Goal: Task Accomplishment & Management: Complete application form

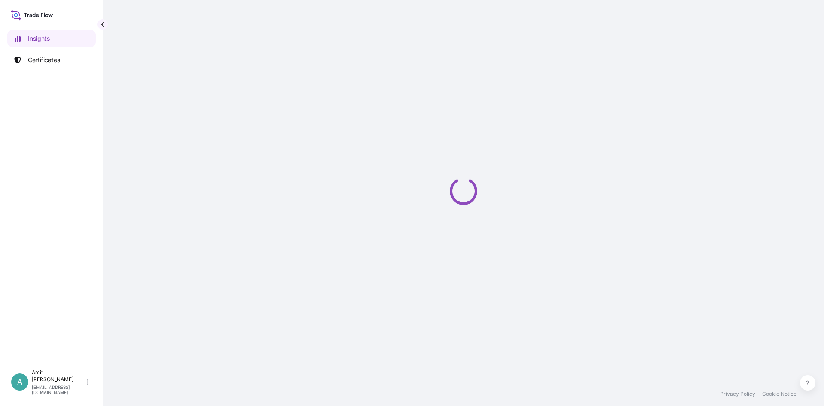
select select "2025"
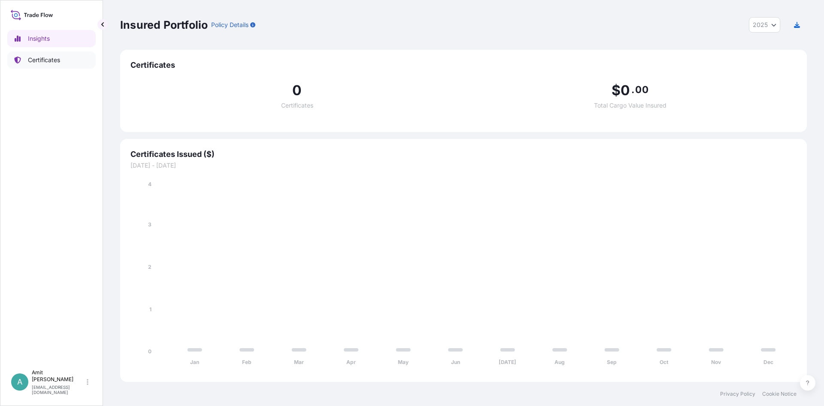
click at [34, 64] on p "Certificates" at bounding box center [44, 60] width 32 height 9
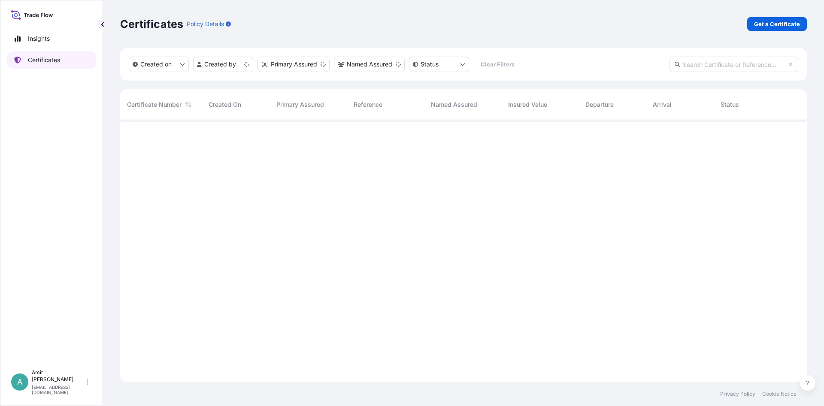
scroll to position [267, 687]
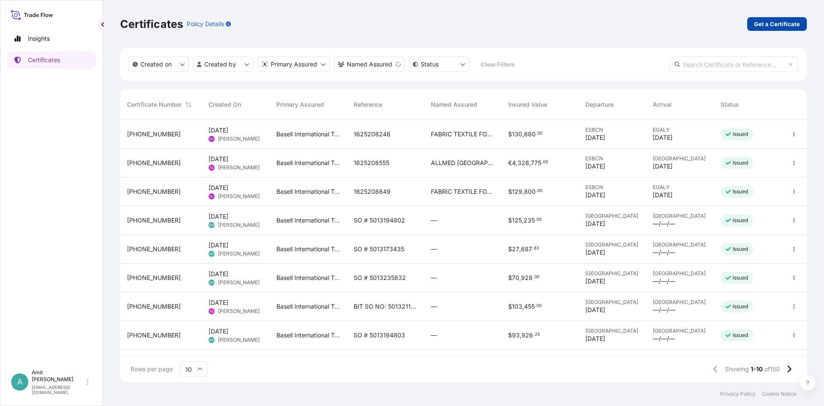
click at [771, 26] on p "Get a Certificate" at bounding box center [777, 24] width 46 height 9
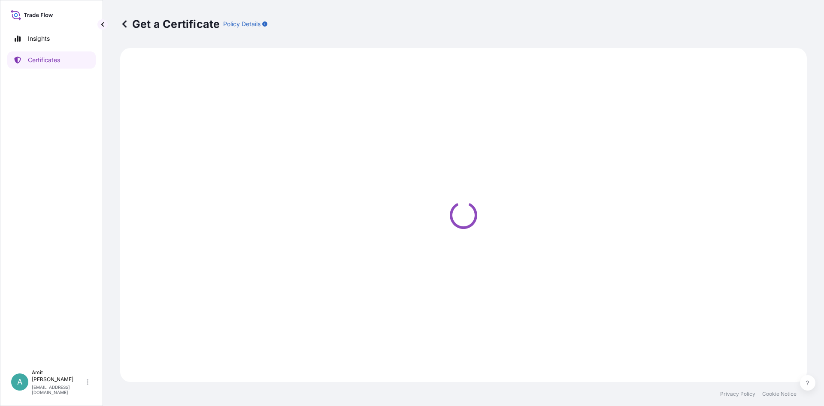
select select "Sea"
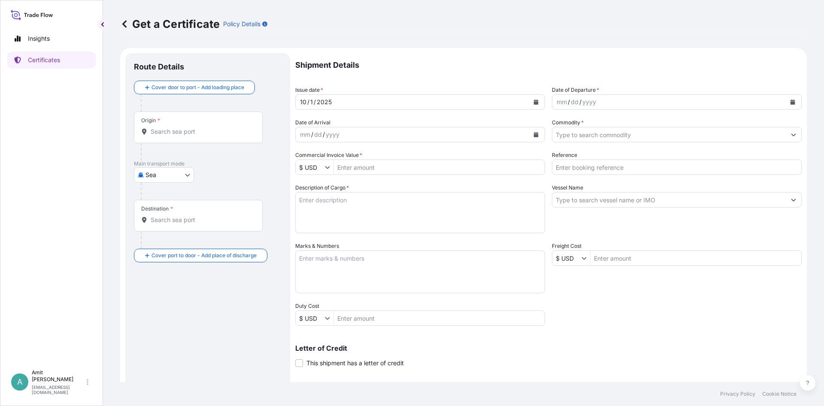
click at [160, 132] on input "Origin *" at bounding box center [201, 131] width 101 height 9
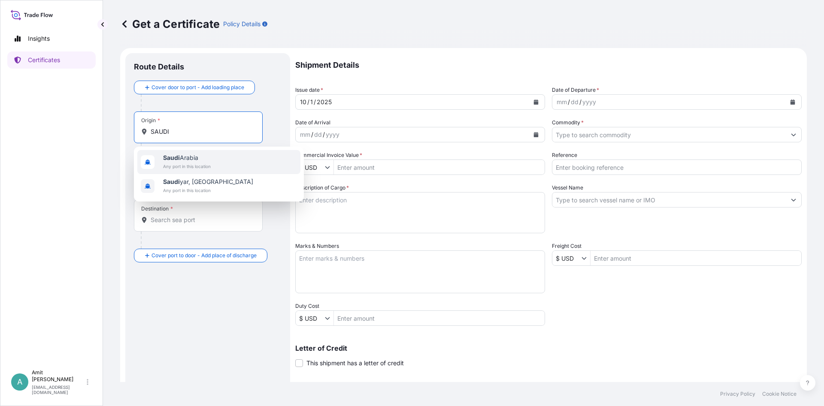
click at [177, 162] on span "[GEOGRAPHIC_DATA]" at bounding box center [187, 158] width 48 height 9
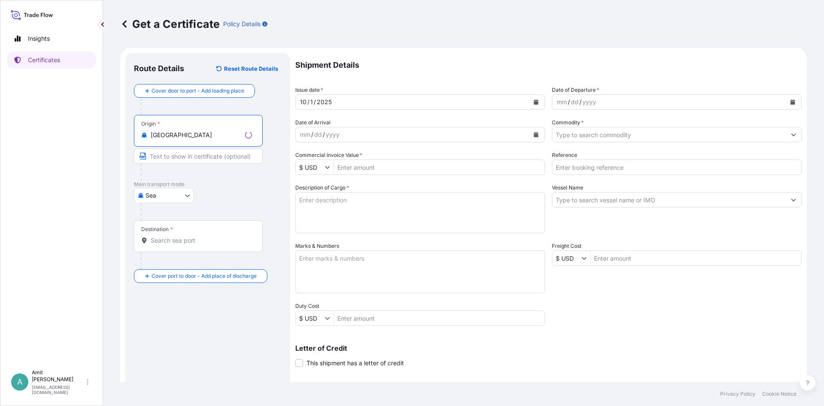
type input "[GEOGRAPHIC_DATA]"
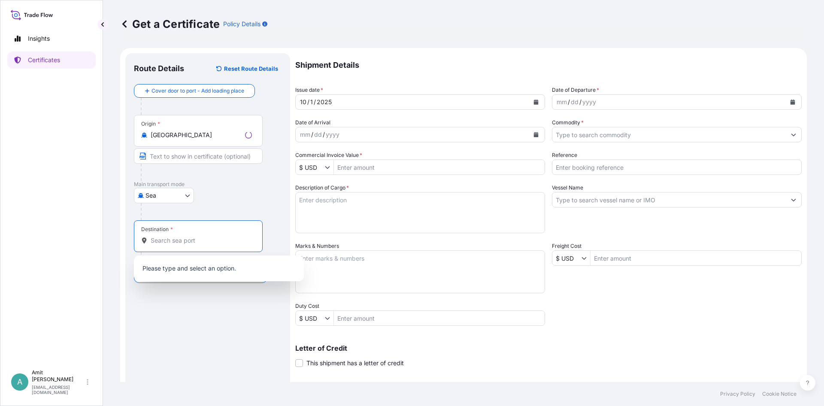
click at [166, 239] on input "Destination *" at bounding box center [201, 240] width 101 height 9
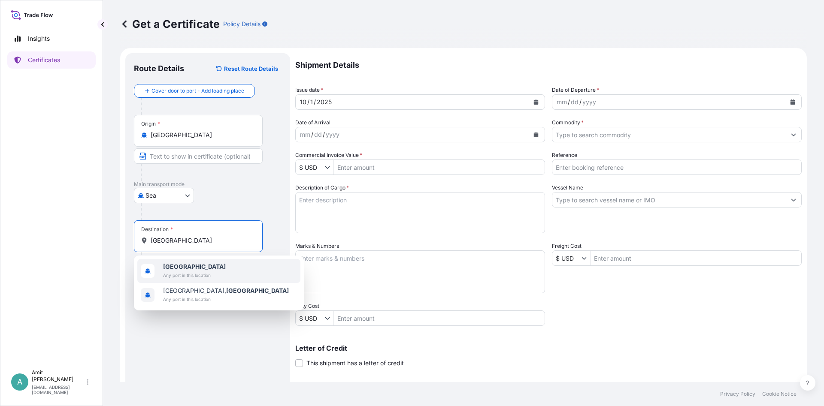
click at [187, 271] on span "Any port in this location" at bounding box center [194, 275] width 63 height 9
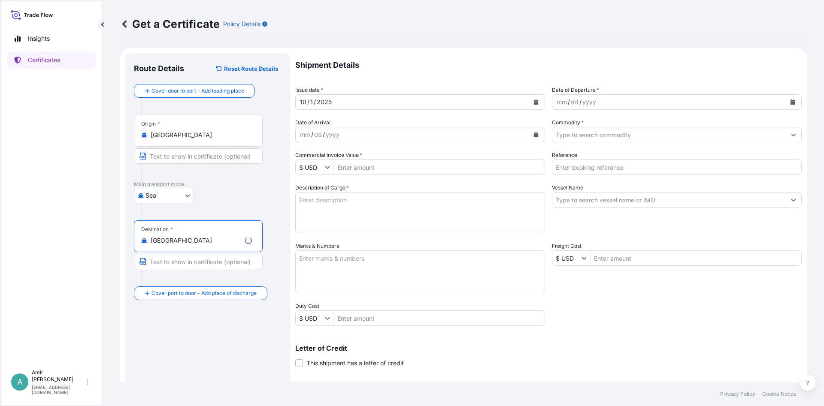
type input "[GEOGRAPHIC_DATA]"
click at [540, 100] on button "Calendar" at bounding box center [536, 102] width 14 height 14
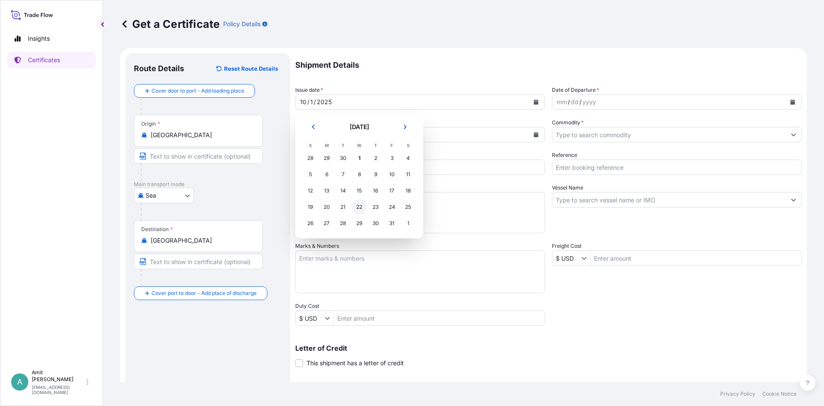
click at [361, 208] on div "22" at bounding box center [358, 207] width 15 height 15
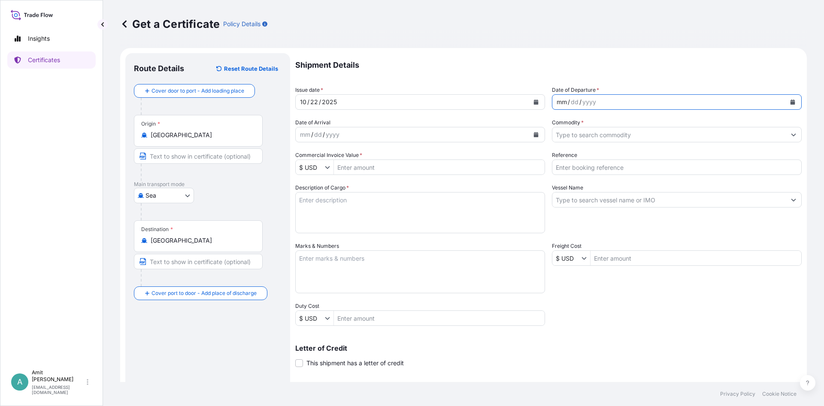
click at [608, 103] on div "mm / dd / yyyy" at bounding box center [668, 101] width 233 height 15
click at [590, 139] on input "Commodity *" at bounding box center [668, 134] width 233 height 15
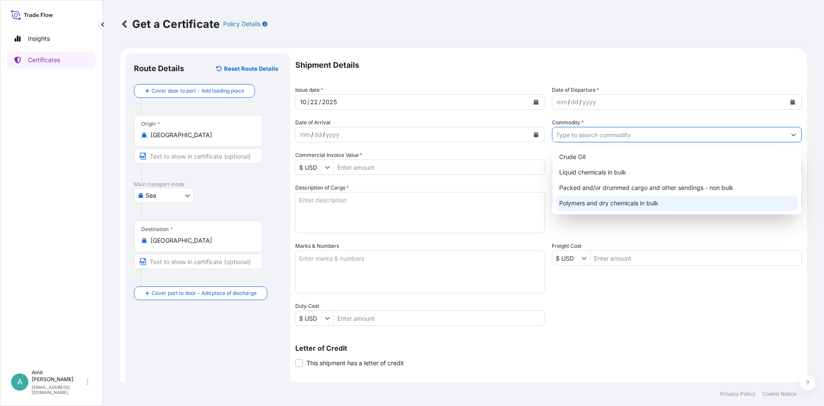
click at [583, 205] on div "Polymers and dry chemicals in bulk" at bounding box center [677, 203] width 242 height 15
type input "Polymers and dry chemicals in bulk"
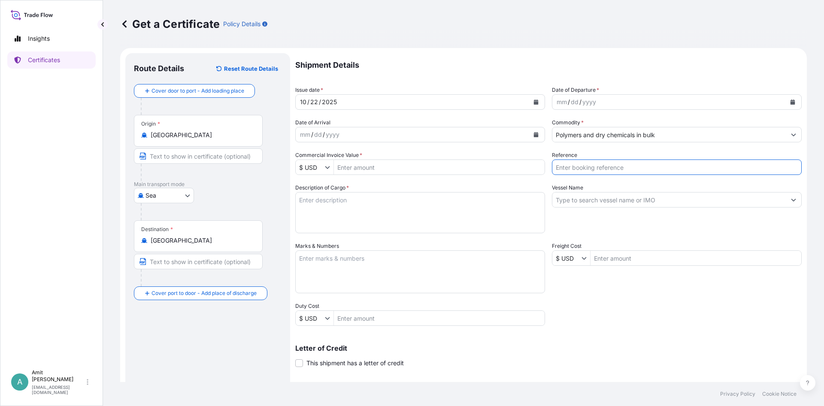
click at [583, 169] on input "Reference" at bounding box center [677, 167] width 250 height 15
type input "SO # 5013231953"
click at [350, 163] on input "Commercial Invoice Value *" at bounding box center [439, 167] width 211 height 15
type input "24,131.25"
click at [581, 200] on input "Vessel Name" at bounding box center [668, 199] width 233 height 15
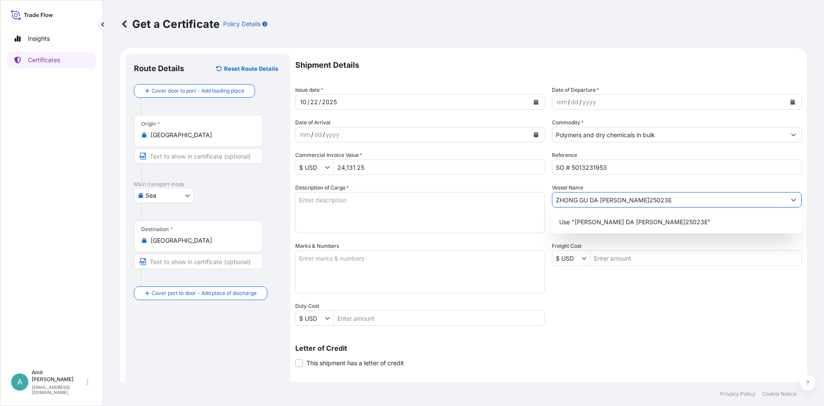
click at [614, 200] on input "ZHONG GU DA [PERSON_NAME]25023E" at bounding box center [668, 199] width 233 height 15
type input "[PERSON_NAME] [PERSON_NAME], [PERSON_NAME]25023E"
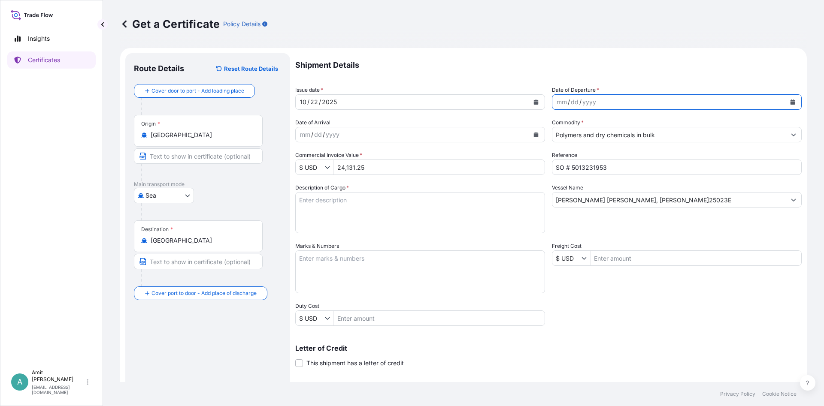
click at [796, 100] on button "Calendar" at bounding box center [793, 102] width 14 height 14
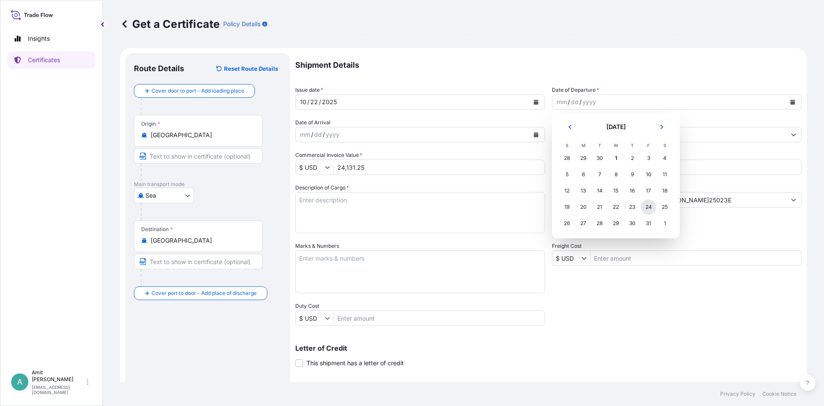
click at [647, 205] on div "24" at bounding box center [648, 207] width 15 height 15
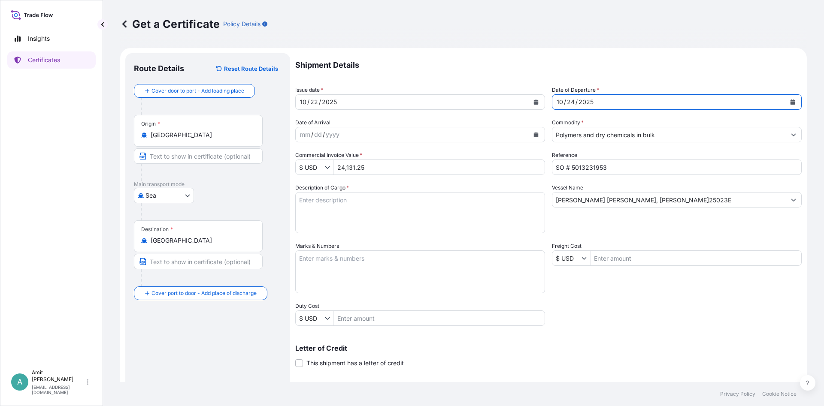
click at [790, 101] on icon "Calendar" at bounding box center [792, 102] width 5 height 5
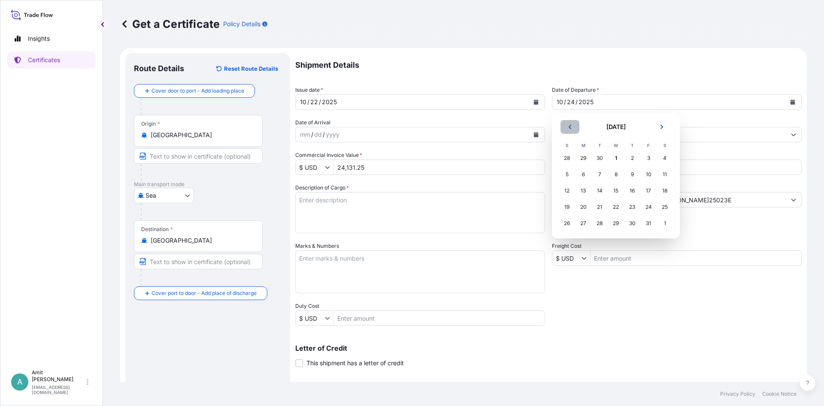
click at [572, 127] on button "Previous" at bounding box center [569, 127] width 19 height 14
click at [615, 206] on div "24" at bounding box center [615, 207] width 15 height 15
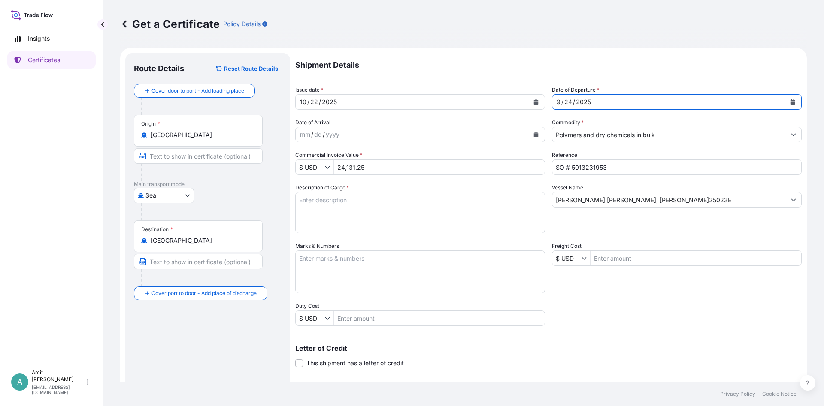
click at [406, 105] on div "[DATE]" at bounding box center [412, 101] width 233 height 15
click at [534, 104] on icon "Calendar" at bounding box center [536, 102] width 5 height 5
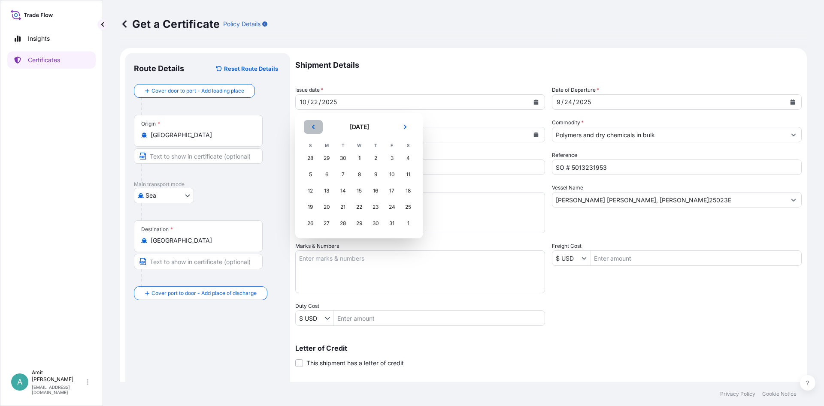
click at [315, 125] on icon "Previous" at bounding box center [313, 127] width 3 height 4
click at [329, 206] on div "22" at bounding box center [326, 207] width 15 height 15
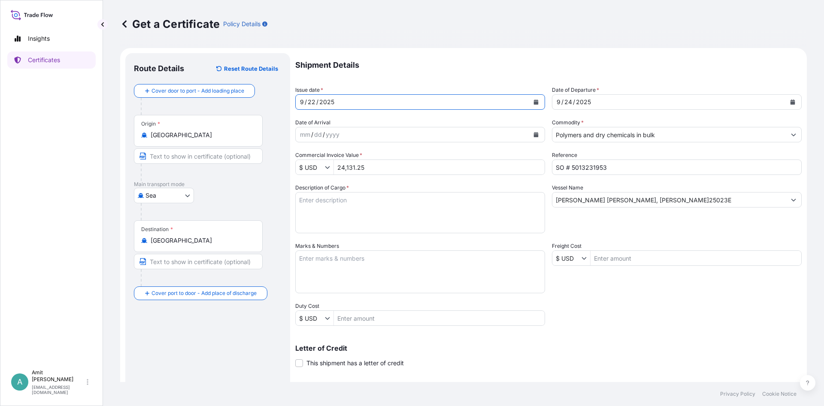
click at [453, 68] on p "Shipment Details" at bounding box center [548, 65] width 506 height 24
click at [465, 221] on textarea "Description of Cargo *" at bounding box center [420, 212] width 250 height 41
paste textarea "24.750 MTS OF POLYPROPYLENE MOPLEN HP500N"
click at [494, 204] on textarea "24.750 MTS OF POLYPROPYLENE MOPLEN HP500N" at bounding box center [420, 212] width 250 height 41
paste textarea "AS PER PI NO: 5013231953 DATED [DATE]"
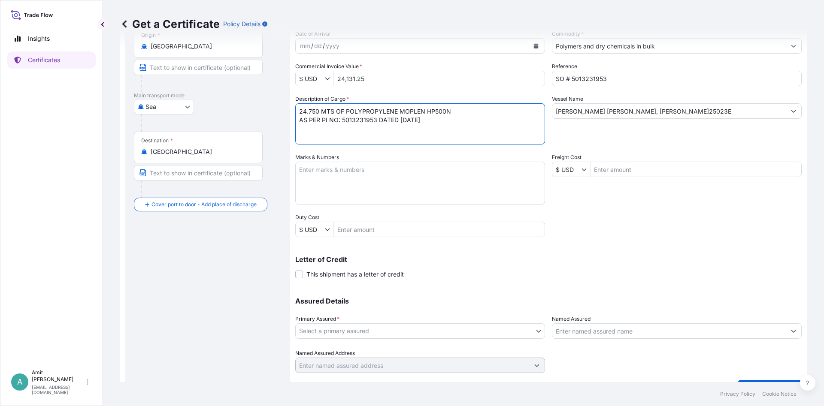
scroll to position [104, 0]
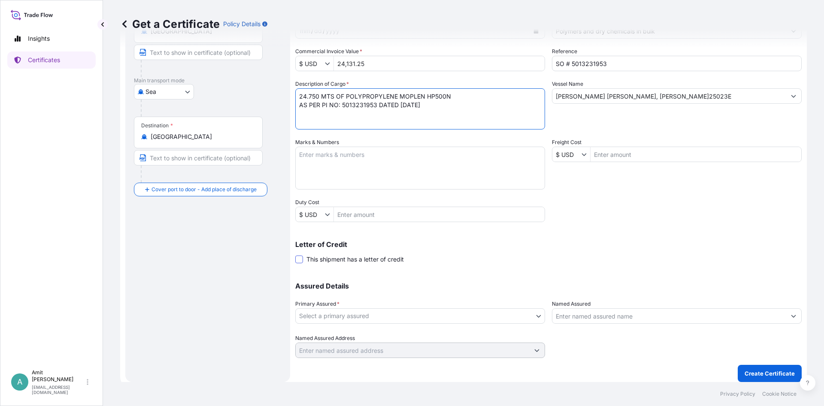
type textarea "24.750 MTS OF POLYPROPYLENE MOPLEN HP500N AS PER PI NO: 5013231953 DATED [DATE]"
click at [300, 260] on span at bounding box center [299, 260] width 8 height 8
click at [295, 255] on input "This shipment has a letter of credit" at bounding box center [295, 255] width 0 height 0
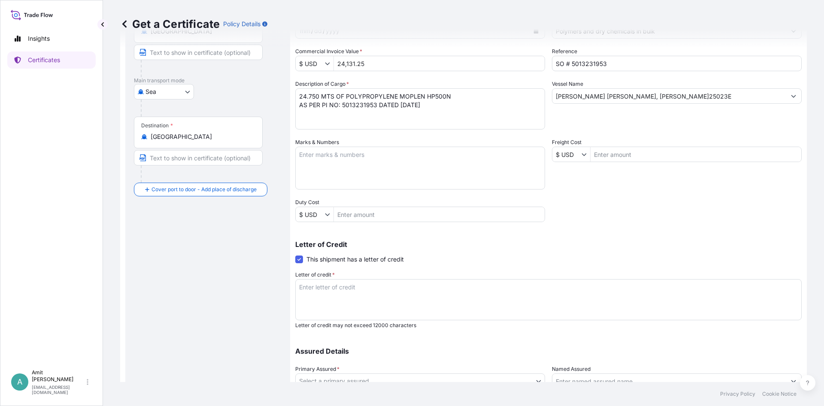
click at [402, 293] on textarea "Letter of credit *" at bounding box center [548, 299] width 506 height 41
click at [655, 96] on input "[PERSON_NAME] [PERSON_NAME], [PERSON_NAME]25023E" at bounding box center [668, 95] width 233 height 15
drag, startPoint x: 660, startPoint y: 97, endPoint x: 538, endPoint y: 94, distance: 122.3
click at [552, 94] on input "[PERSON_NAME] [PERSON_NAME], [PERSON_NAME]25023E" at bounding box center [668, 95] width 233 height 15
click at [368, 286] on textarea "VESSEL NAME:" at bounding box center [548, 299] width 506 height 41
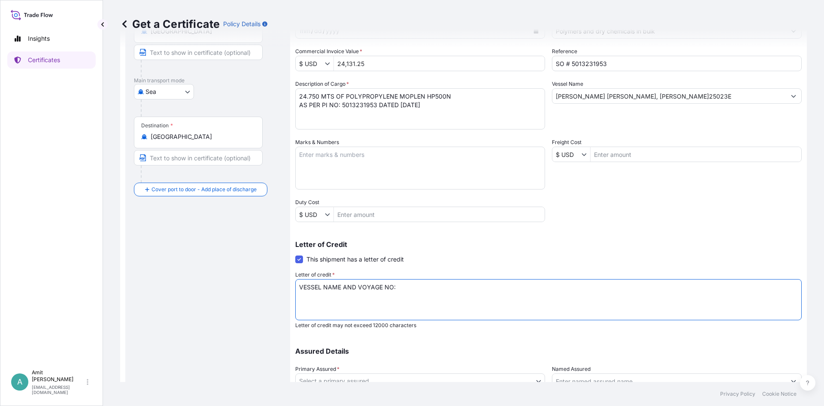
paste textarea "[PERSON_NAME] [PERSON_NAME], [PERSON_NAME]25023E"
click at [358, 305] on textarea "VESSEL NAME AND VOYAGE NO: [PERSON_NAME] [PERSON_NAME], V.25023E . NUMBER OF OR…" at bounding box center [548, 299] width 506 height 41
click at [357, 309] on textarea "VESSEL NAME AND VOYAGE NO: [PERSON_NAME] [PERSON_NAME], V.25023E . NUMBER OF OR…" at bounding box center [548, 299] width 506 height 41
click at [357, 313] on textarea "VESSEL NAME AND VOYAGE NO: [PERSON_NAME] [PERSON_NAME], V.25023E . NUMBER OF OR…" at bounding box center [548, 299] width 506 height 41
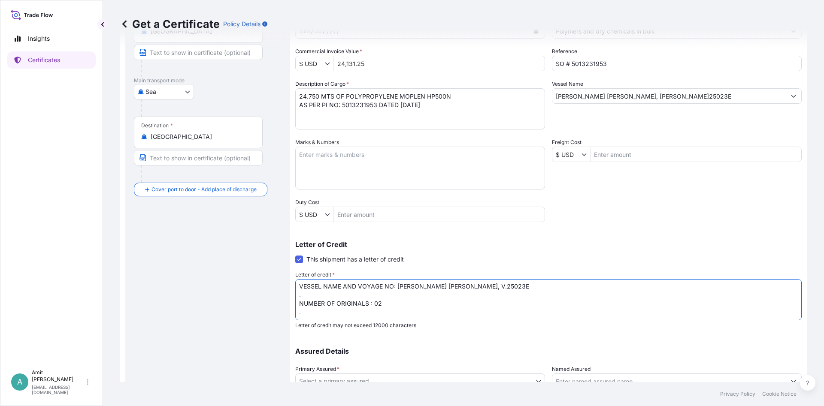
paste textarea "DOCUMENTARY CREDIT NO. DC CBH551735 AND DATE: 250910"
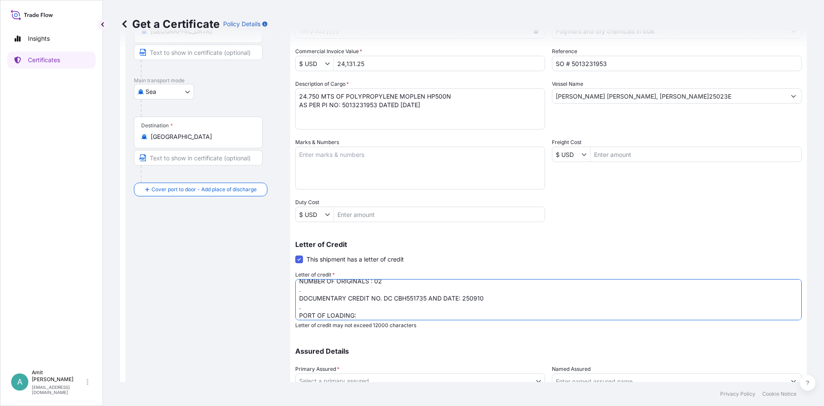
scroll to position [32, 0]
click at [363, 307] on textarea "VESSEL NAME AND VOYAGE NO: [PERSON_NAME] [PERSON_NAME], V.25023E . NUMBER OF OR…" at bounding box center [548, 299] width 506 height 41
click at [386, 313] on textarea "VESSEL NAME AND VOYAGE NO: [PERSON_NAME] [PERSON_NAME], V.25023E . NUMBER OF OR…" at bounding box center [548, 299] width 506 height 41
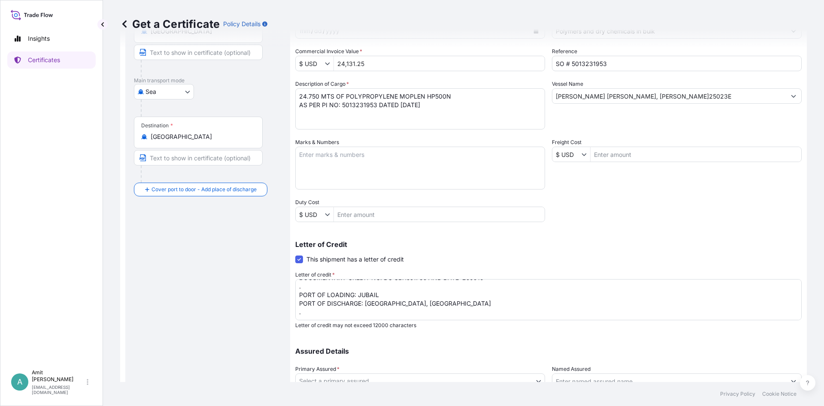
click at [408, 315] on textarea "VESSEL NAME AND VOYAGE NO: [PERSON_NAME] [PERSON_NAME], V.25023E . NUMBER OF OR…" at bounding box center [548, 299] width 506 height 41
paste textarea "Insurance cover under this Insurance document is effective from: [DATE] . "[PER…"
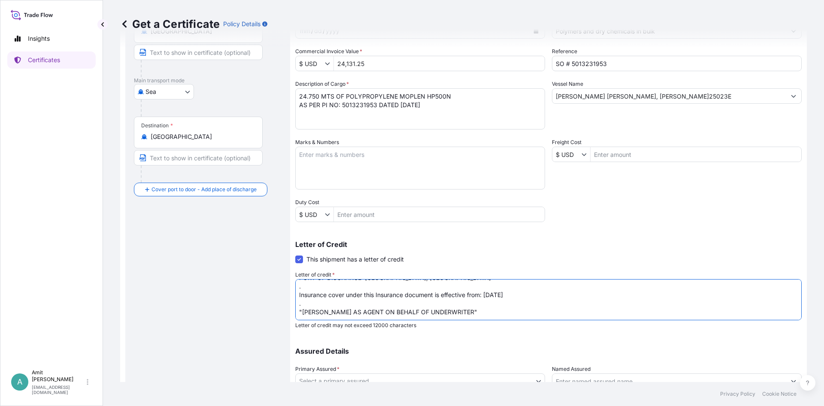
scroll to position [70, 0]
drag, startPoint x: 485, startPoint y: 295, endPoint x: 510, endPoint y: 294, distance: 25.3
click at [510, 294] on textarea "VESSEL NAME AND VOYAGE NO: [PERSON_NAME] [PERSON_NAME], V.25023E . NUMBER OF OR…" at bounding box center [548, 299] width 506 height 41
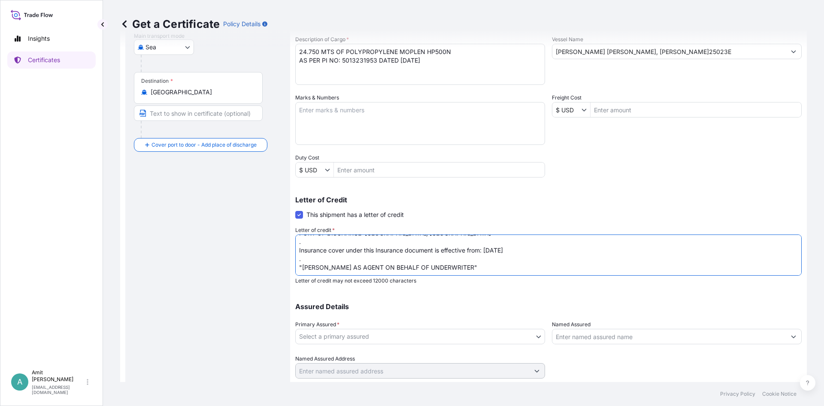
scroll to position [169, 0]
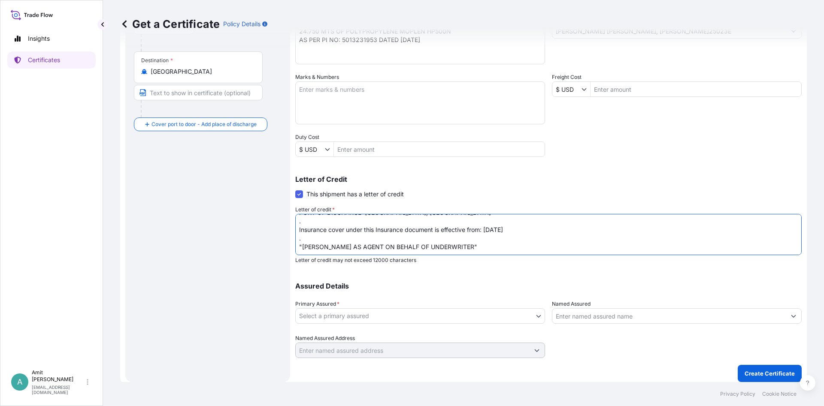
type textarea "VESSEL NAME AND VOYAGE NO: [PERSON_NAME] [PERSON_NAME], V.25023E . NUMBER OF OR…"
click at [415, 320] on body "Insights Certificates A [PERSON_NAME] [EMAIL_ADDRESS][DOMAIN_NAME] Get a Certif…" at bounding box center [412, 203] width 824 height 406
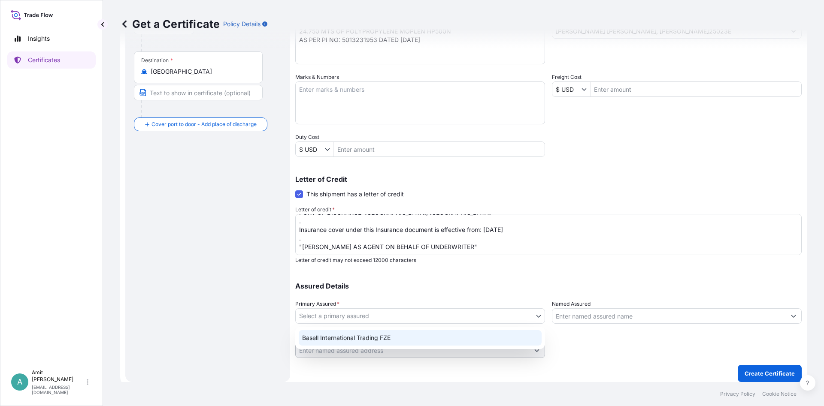
click at [357, 341] on div "Basell International Trading FZE" at bounding box center [420, 337] width 243 height 15
select select "32039"
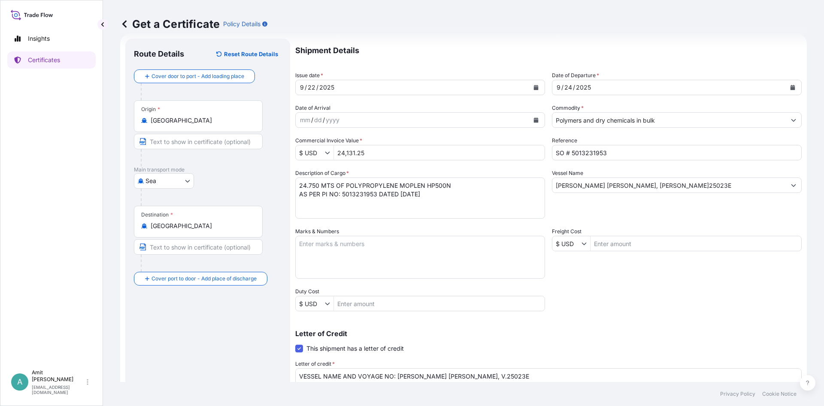
scroll to position [66, 0]
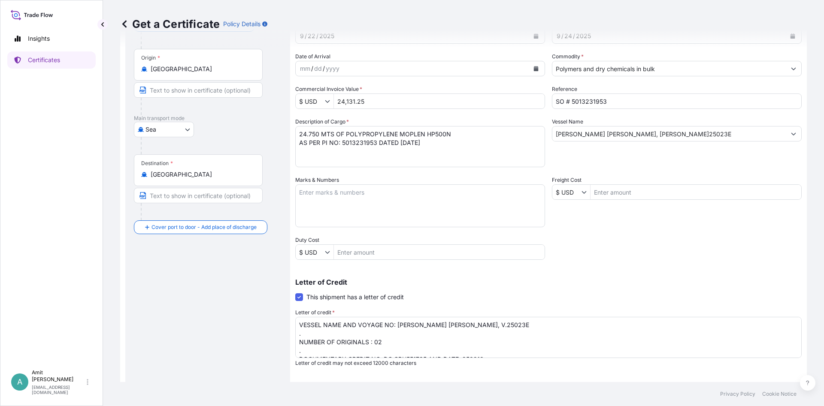
click at [300, 324] on textarea "VESSEL NAME AND VOYAGE NO: [PERSON_NAME] [PERSON_NAME], V.25023E . NUMBER OF OR…" at bounding box center [548, 337] width 506 height 41
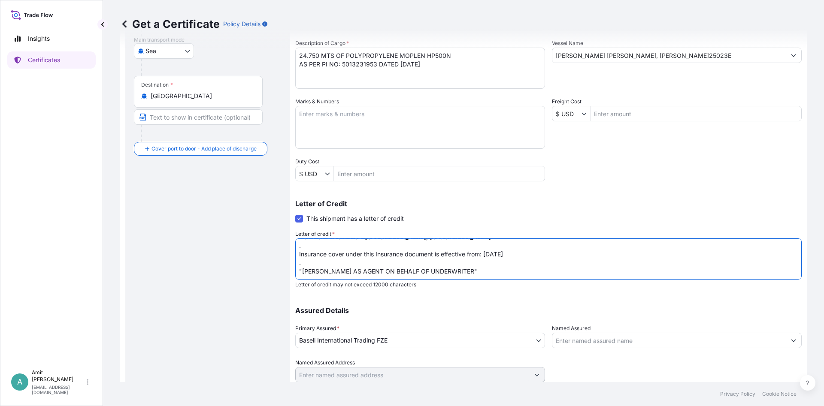
scroll to position [169, 0]
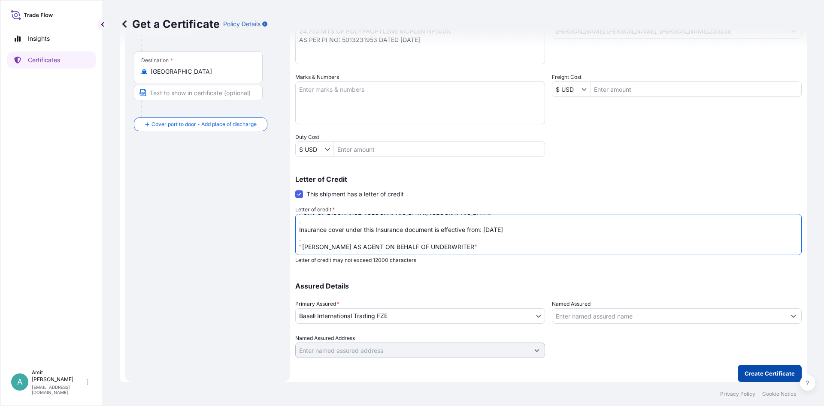
type textarea "INSURANCE COVERING ALL RISKS. . VESSEL NAME AND VOYAGE NO: [PERSON_NAME] [PERSO…"
click at [776, 373] on p "Create Certificate" at bounding box center [769, 373] width 50 height 9
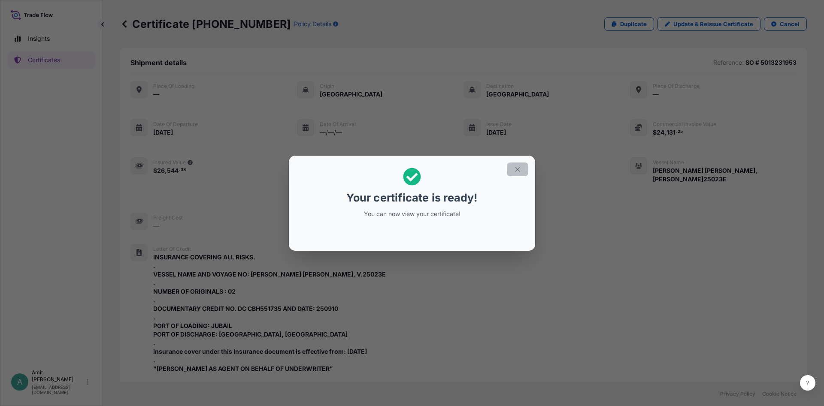
click at [520, 169] on icon "button" at bounding box center [518, 170] width 8 height 8
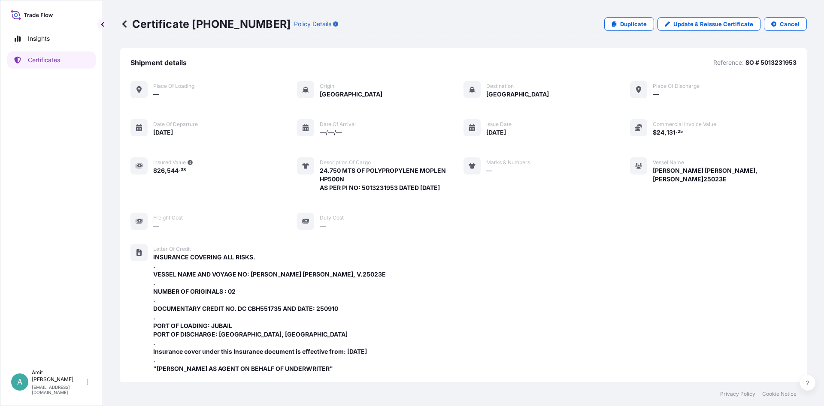
scroll to position [251, 0]
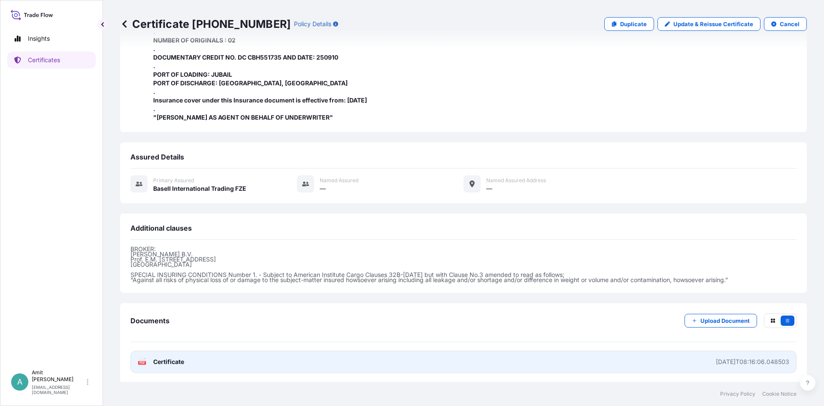
click at [177, 363] on span "Certificate" at bounding box center [168, 362] width 31 height 9
